Goal: Information Seeking & Learning: Learn about a topic

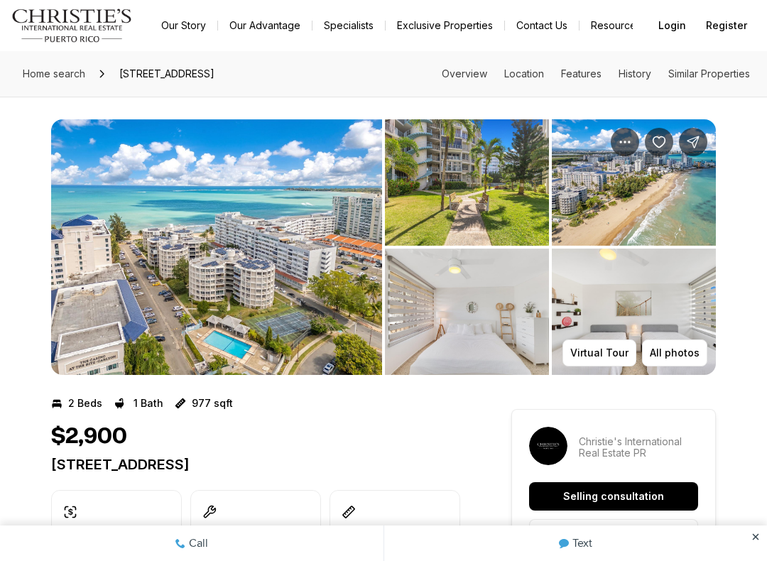
click at [477, 166] on img "View image gallery" at bounding box center [467, 182] width 164 height 126
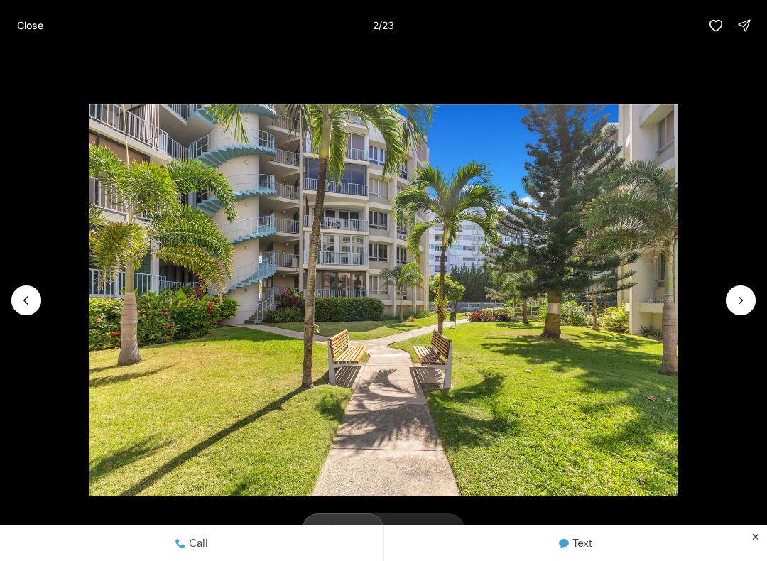
click at [29, 26] on p "Close" at bounding box center [30, 25] width 26 height 11
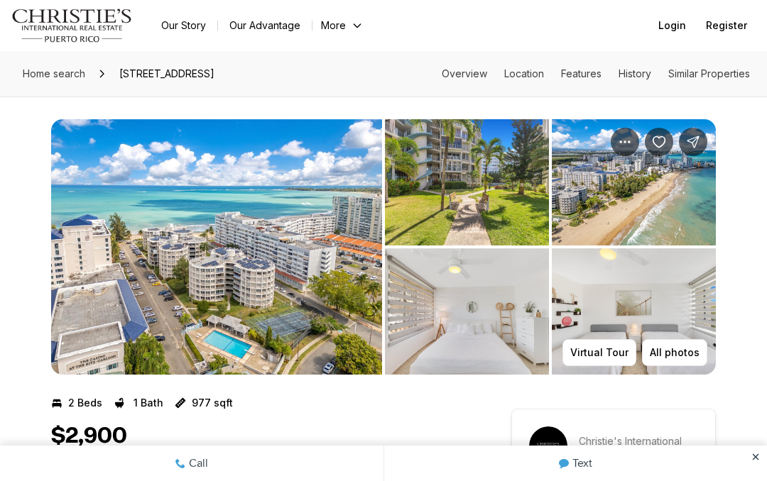
click at [500, 155] on img "View image gallery" at bounding box center [467, 182] width 164 height 126
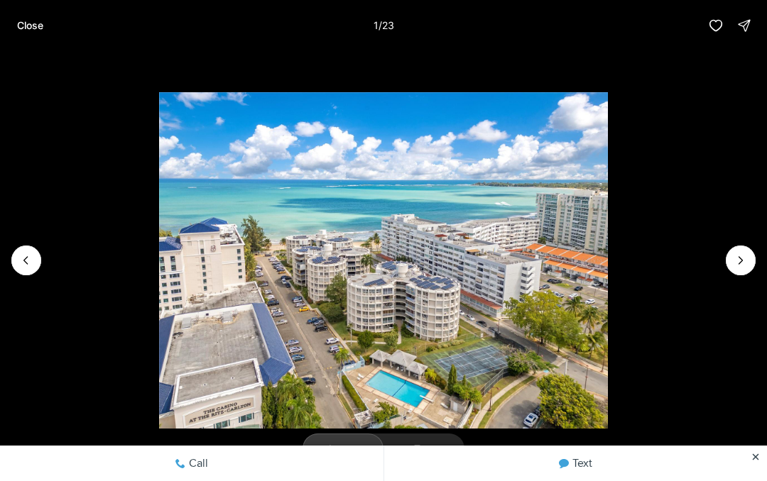
click at [608, 116] on img "1 of 23" at bounding box center [383, 260] width 449 height 337
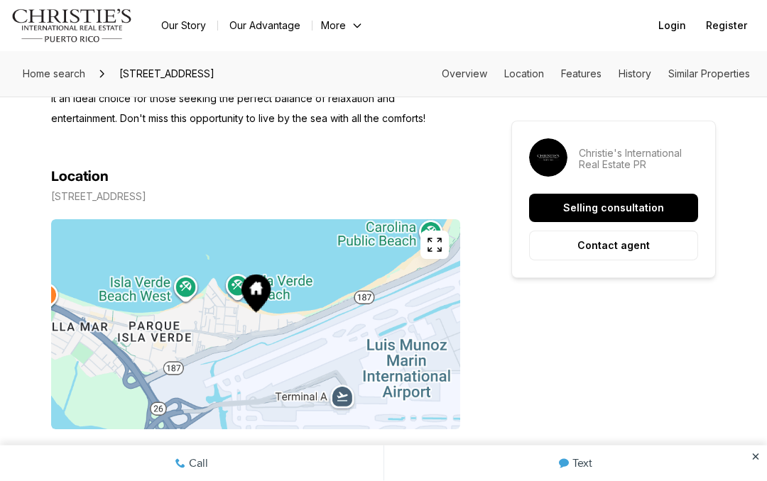
scroll to position [697, 0]
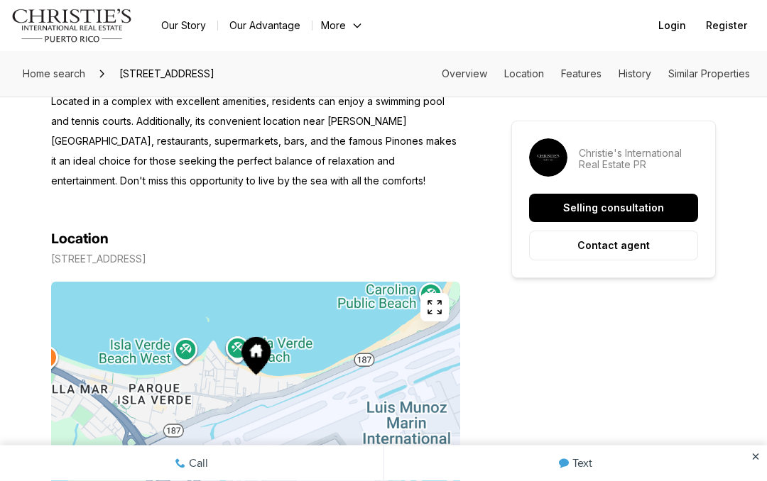
click at [691, 121] on aside "Christie's International Real Estate PR Selling consultation Contact agent" at bounding box center [613, 200] width 204 height 158
click at [146, 257] on p "[STREET_ADDRESS]" at bounding box center [98, 259] width 95 height 11
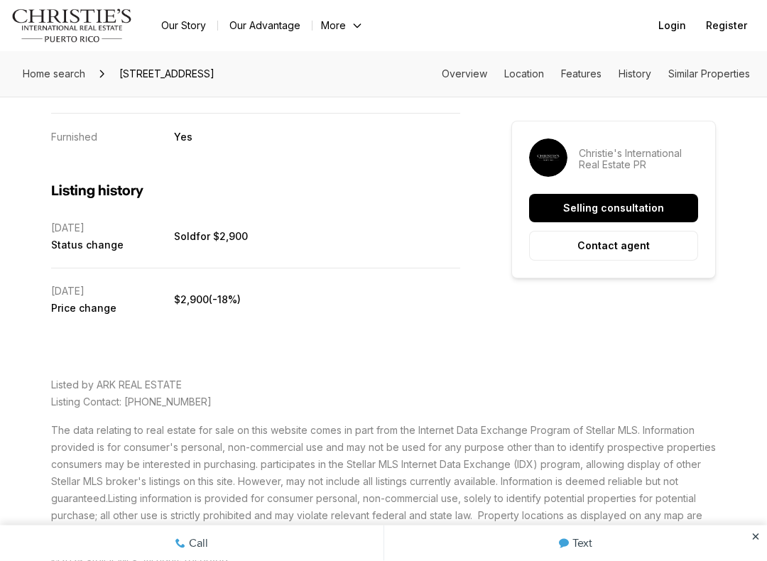
scroll to position [2778, 0]
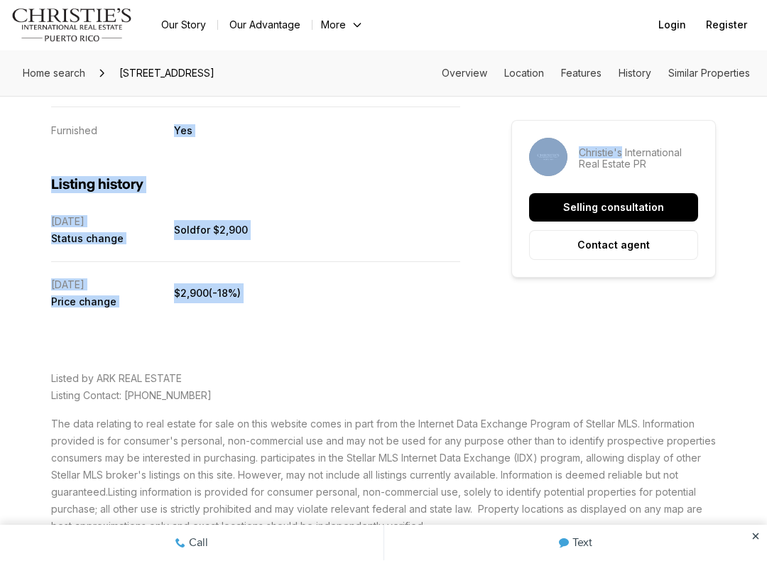
click at [693, 121] on aside "Christie's International Real Estate PR Selling consultation Contact agent" at bounding box center [613, 200] width 204 height 158
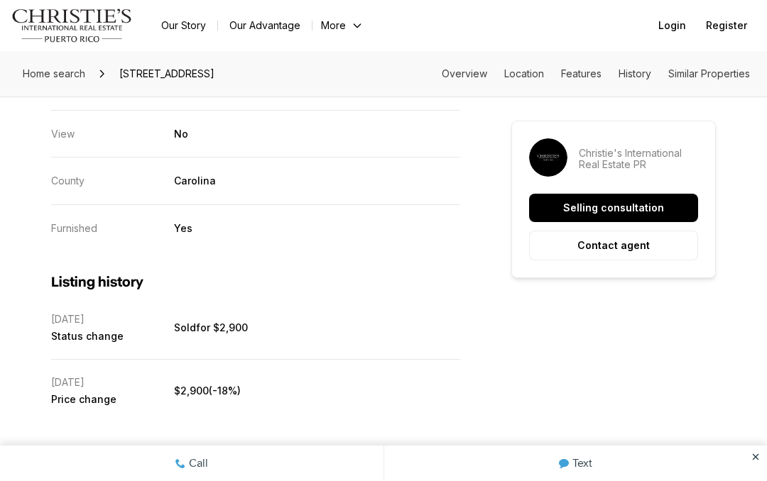
scroll to position [2678, 0]
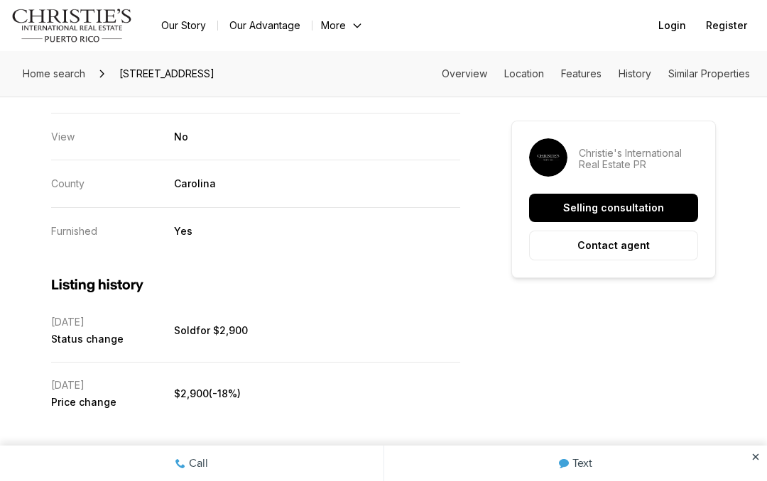
click at [478, 71] on link "Overview" at bounding box center [464, 73] width 45 height 12
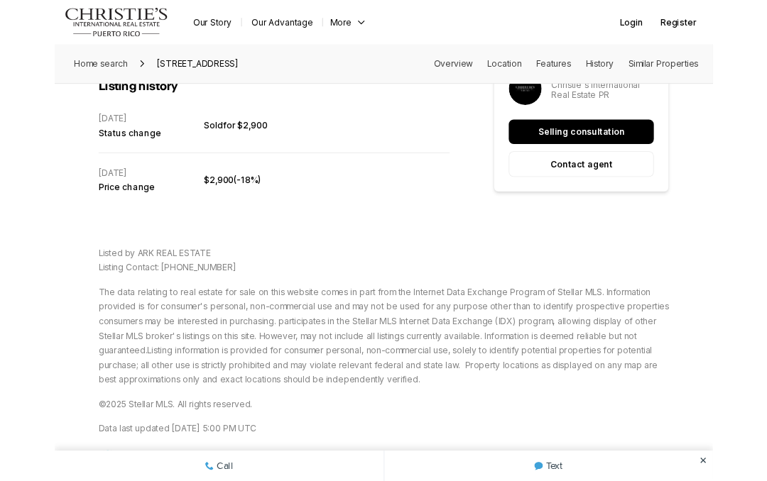
scroll to position [2861, 0]
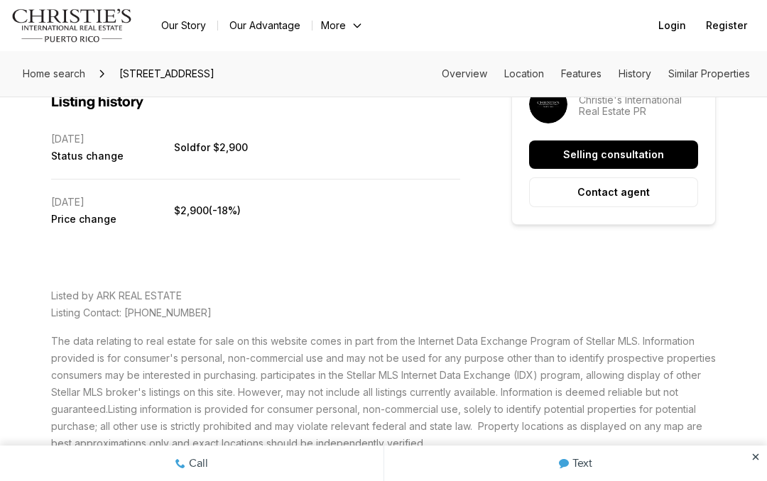
click at [67, 150] on span "Status change" at bounding box center [112, 155] width 123 height 11
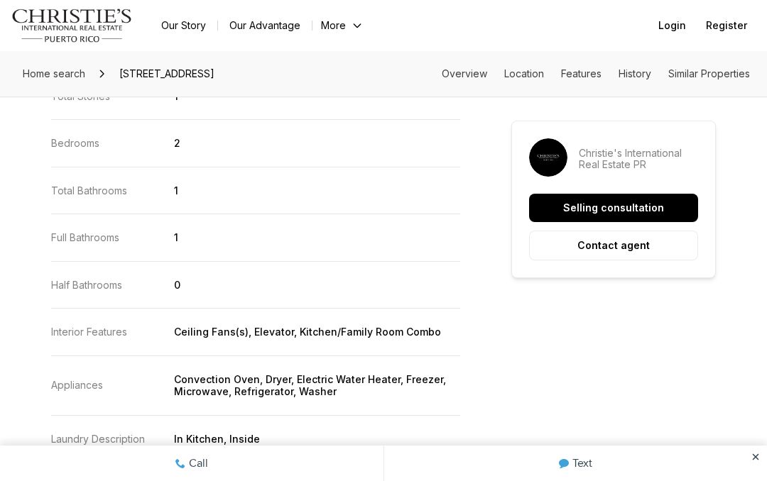
scroll to position [1650, 0]
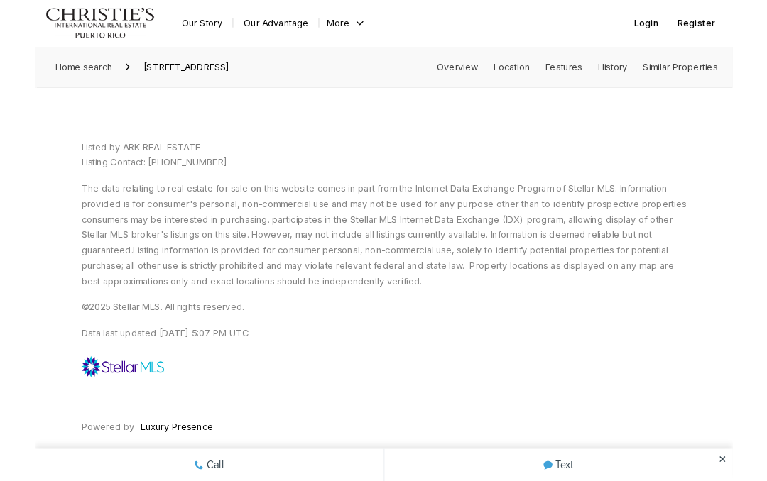
scroll to position [3033, 0]
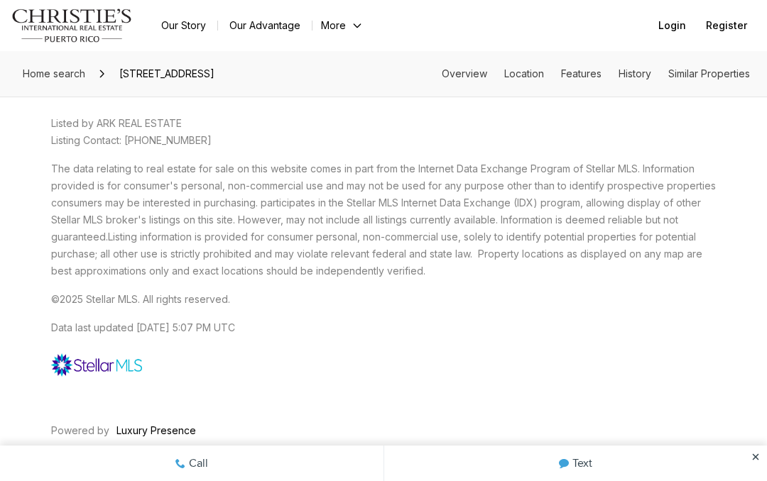
click at [472, 193] on span "The data relating to real estate for sale on this website comes in part from th…" at bounding box center [383, 203] width 664 height 80
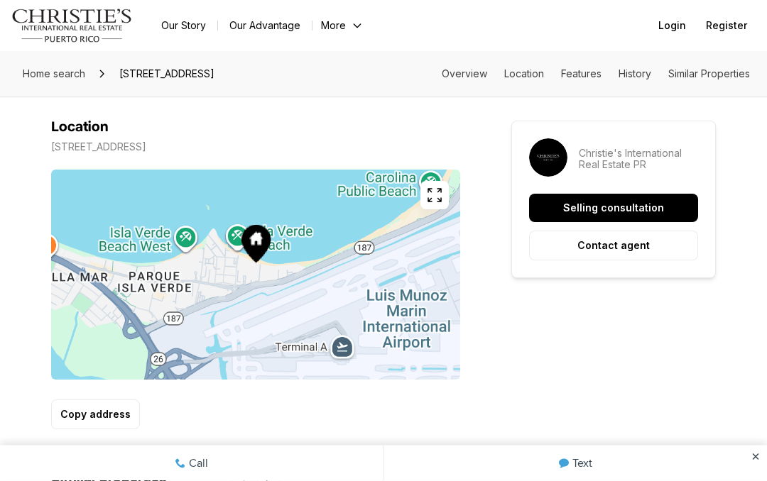
scroll to position [810, 0]
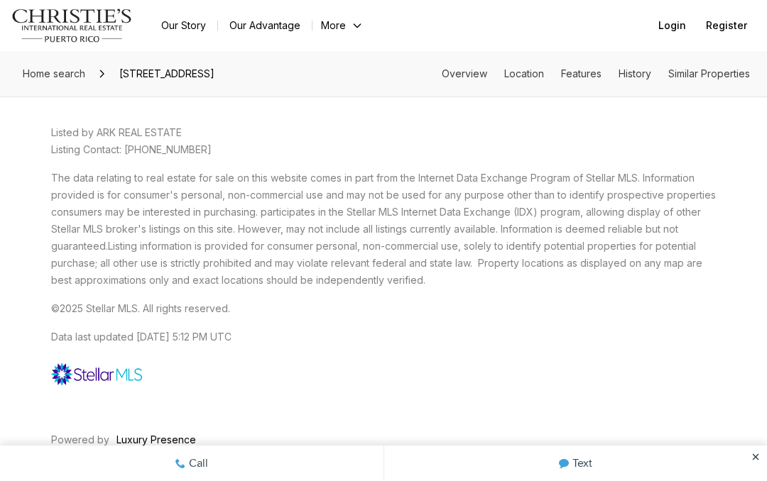
scroll to position [3033, 0]
